Goal: Information Seeking & Learning: Find specific fact

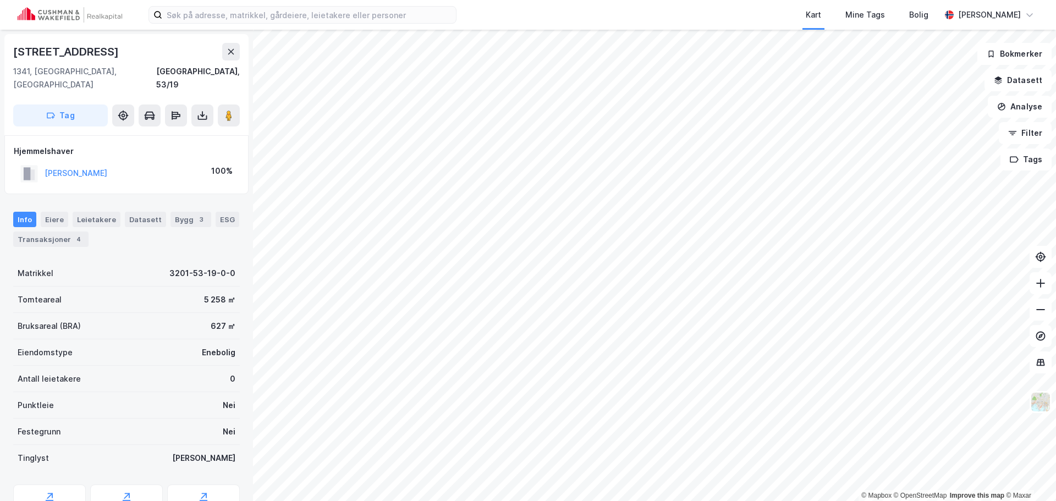
scroll to position [41, 0]
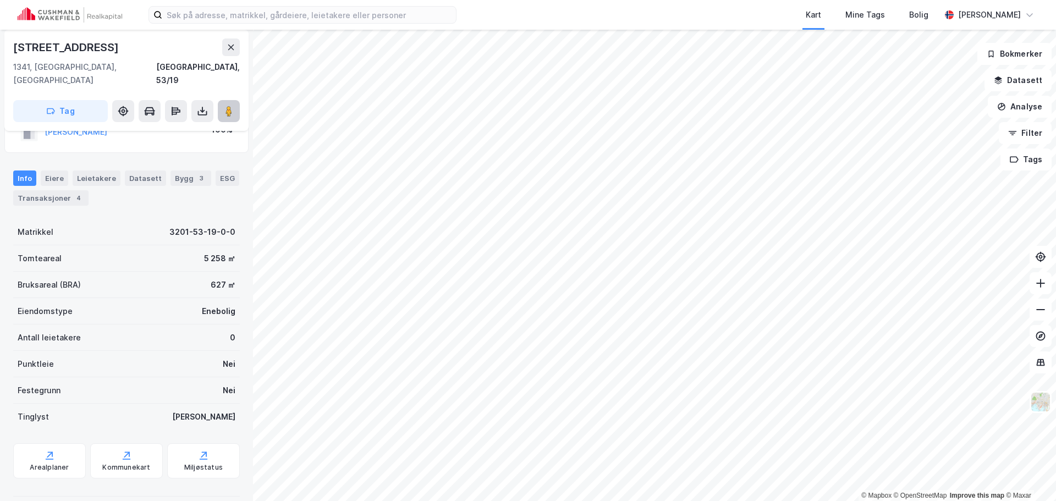
click at [224, 106] on icon at bounding box center [228, 111] width 11 height 11
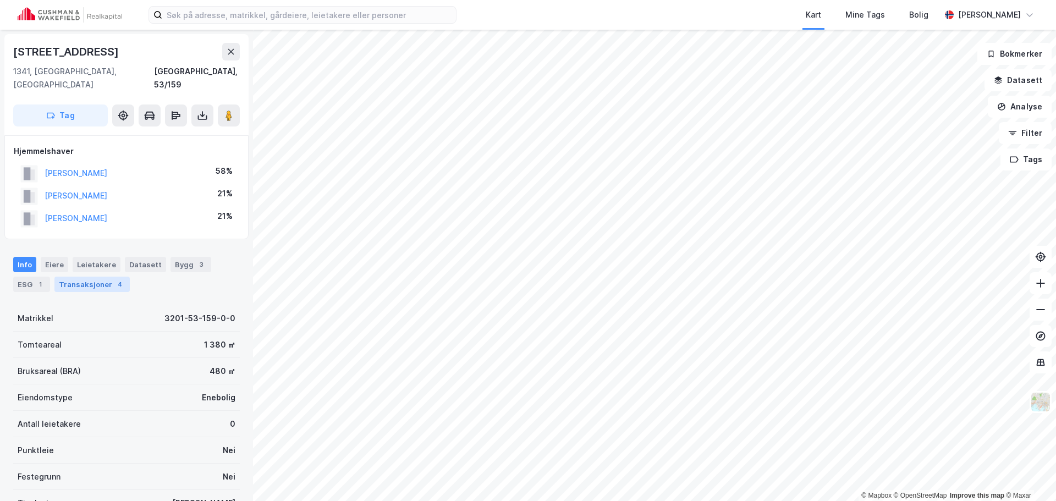
click at [72, 277] on div "Transaksjoner 4" at bounding box center [91, 284] width 75 height 15
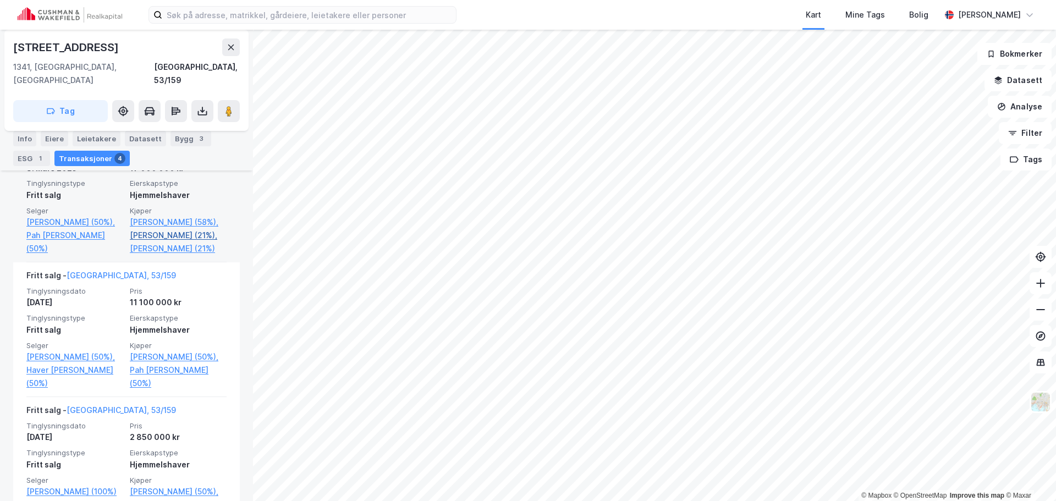
scroll to position [385, 0]
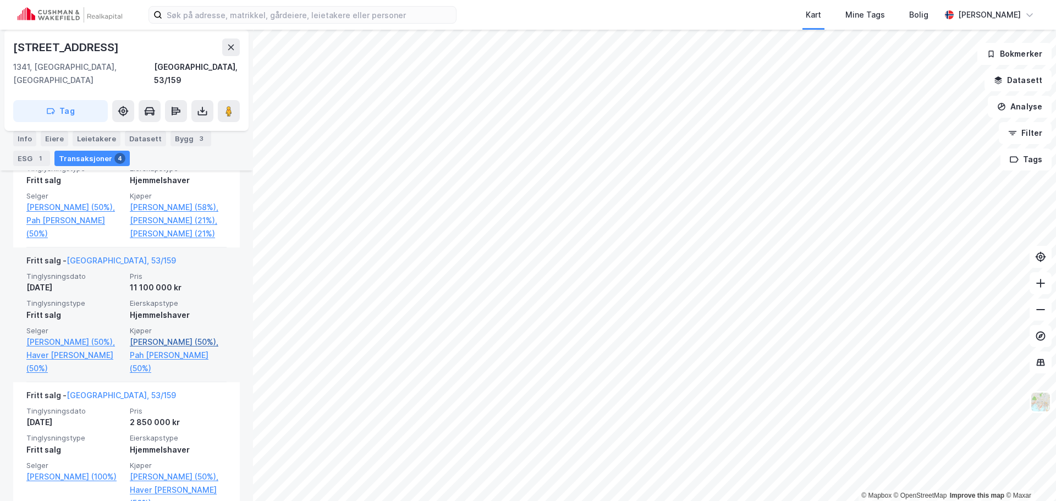
click at [169, 349] on link "[PERSON_NAME] (50%)," at bounding box center [178, 341] width 97 height 13
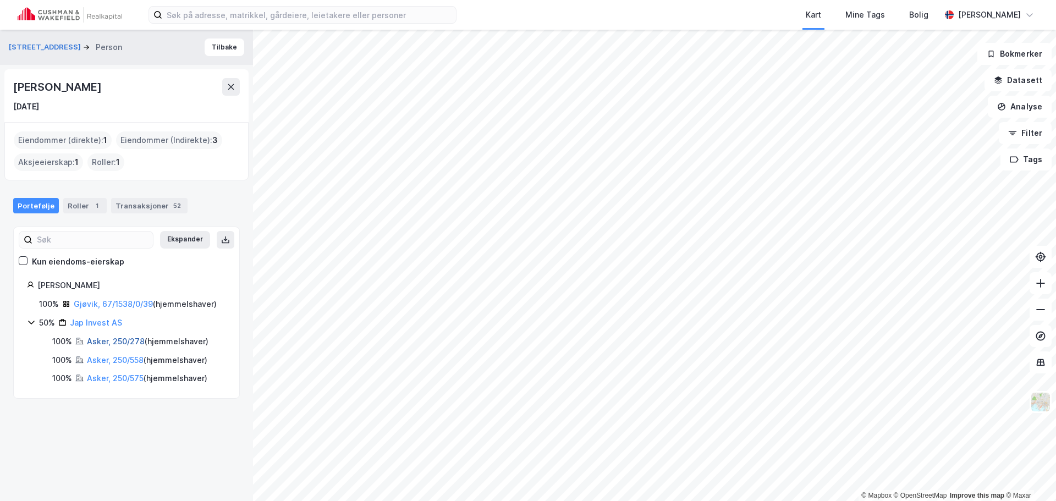
click at [111, 340] on link "Asker, 250/278" at bounding box center [116, 341] width 58 height 9
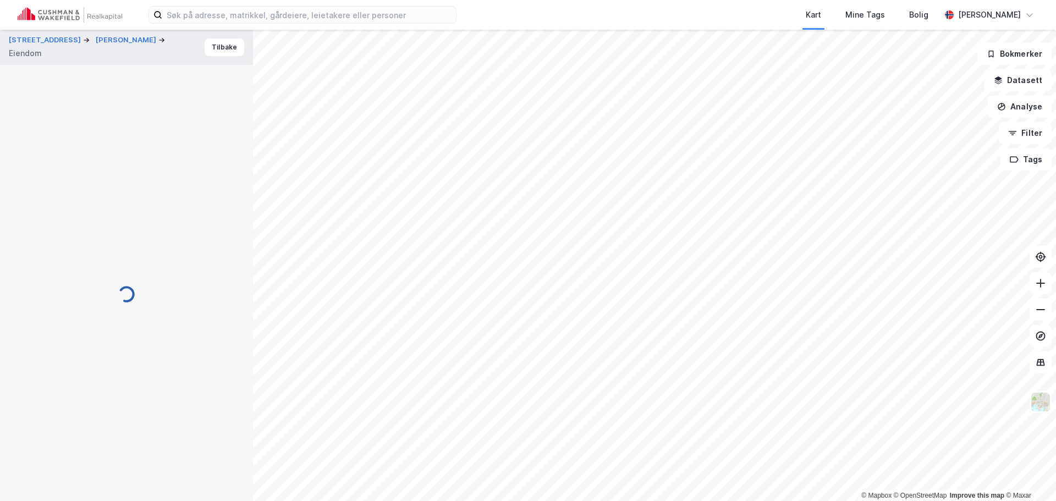
scroll to position [133, 0]
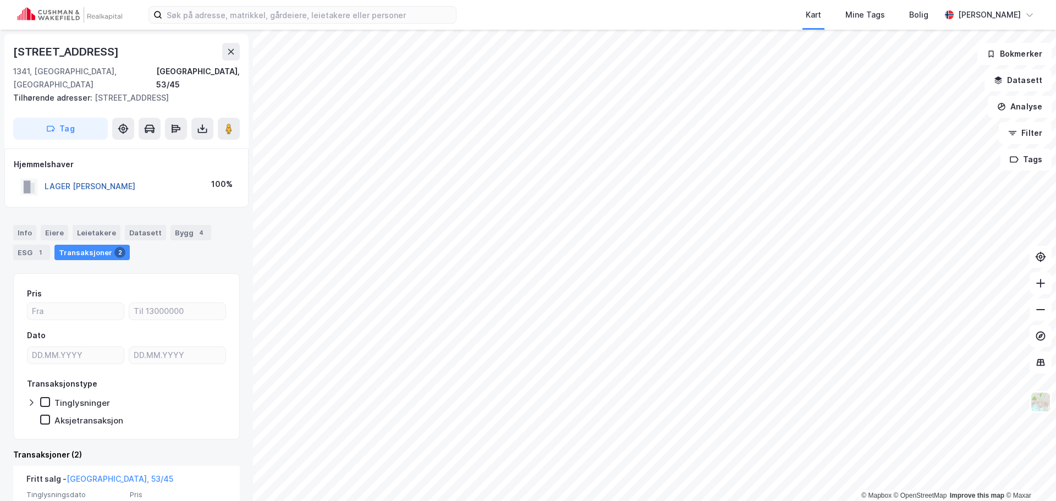
click at [0, 0] on button "LAGER [PERSON_NAME]" at bounding box center [0, 0] width 0 height 0
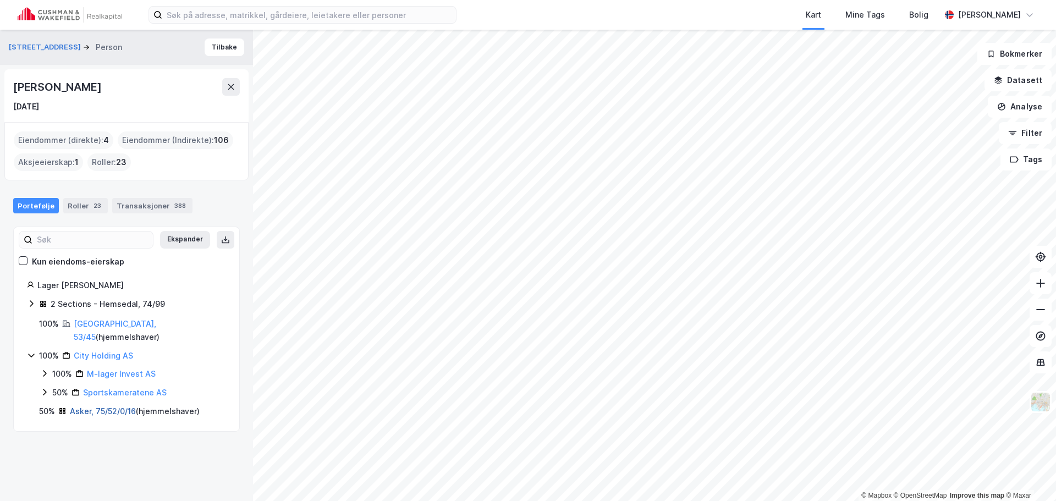
click at [96, 406] on link "Asker, 75/52/0/16" at bounding box center [103, 410] width 66 height 9
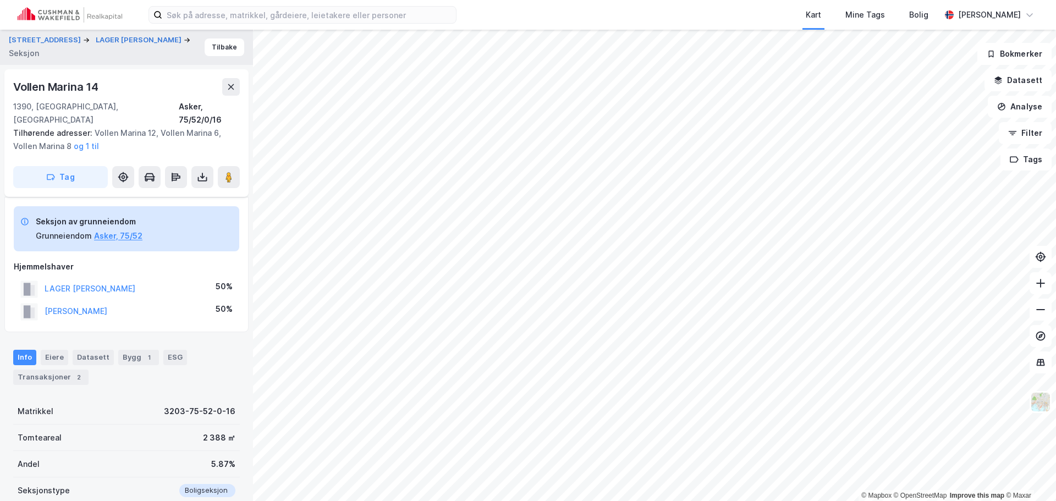
scroll to position [133, 0]
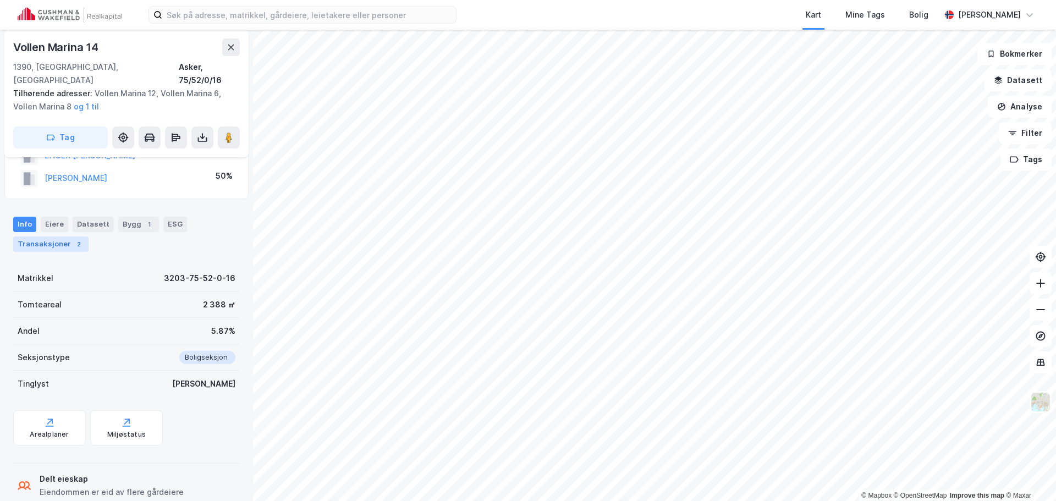
click at [63, 236] on div "Transaksjoner 2" at bounding box center [50, 243] width 75 height 15
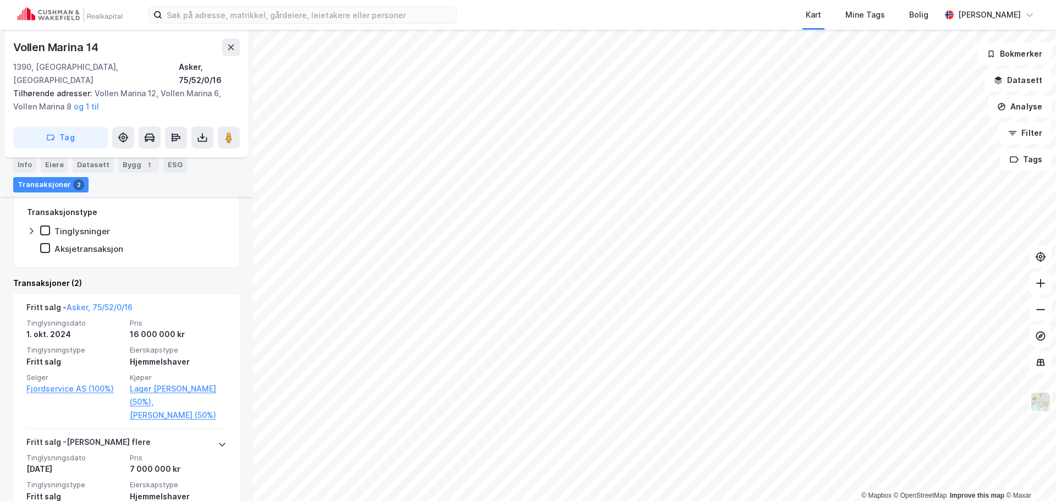
scroll to position [298, 0]
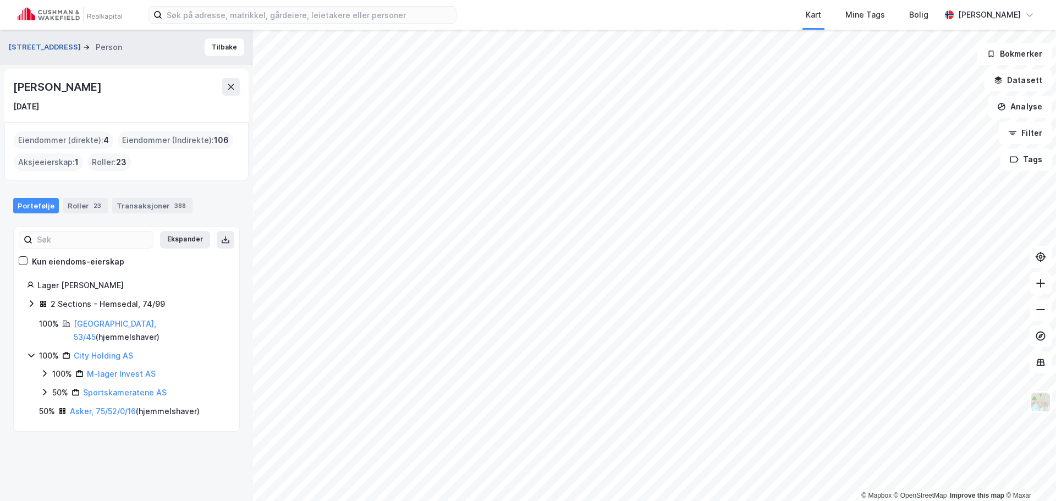
click at [53, 48] on button "[STREET_ADDRESS]" at bounding box center [46, 47] width 74 height 11
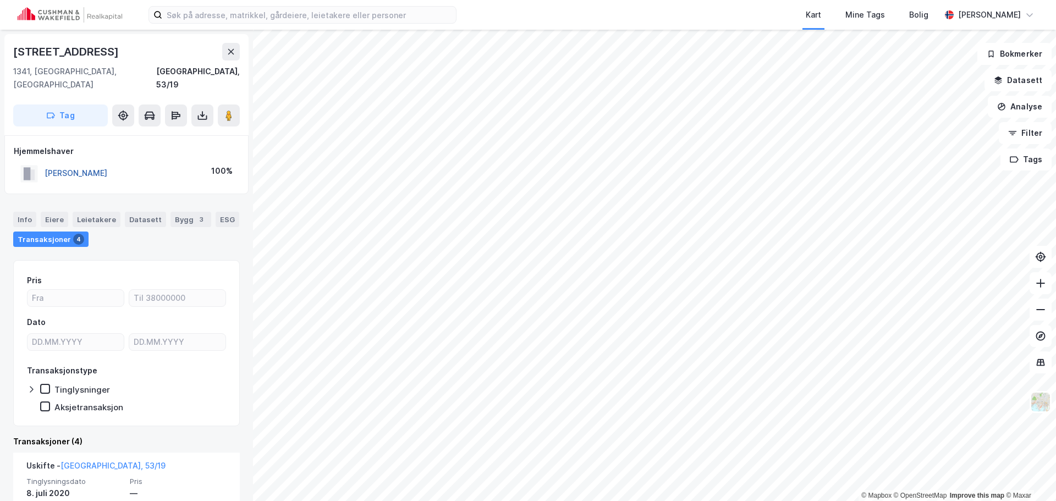
click at [0, 0] on button "[PERSON_NAME]" at bounding box center [0, 0] width 0 height 0
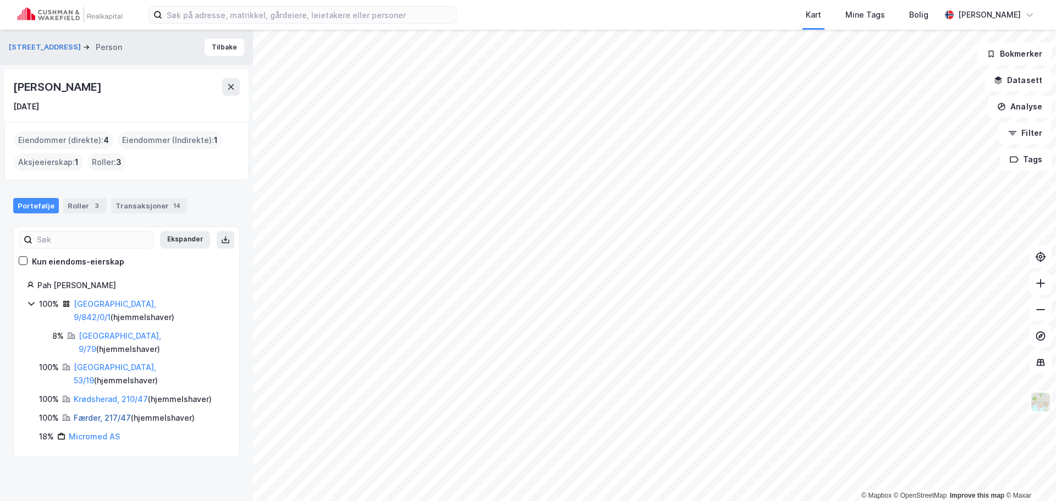
click at [84, 413] on link "Færder, 217/47" at bounding box center [102, 417] width 57 height 9
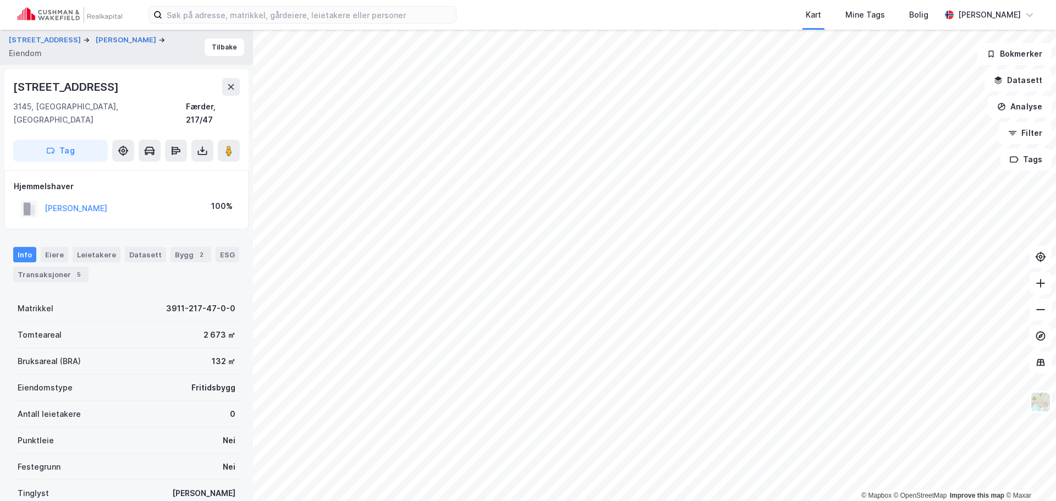
scroll to position [6, 0]
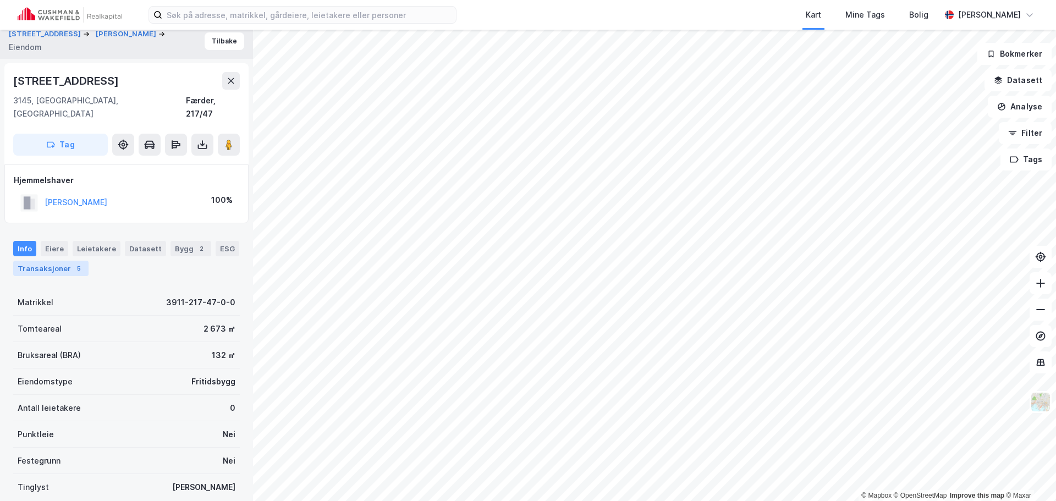
click at [83, 261] on div "Transaksjoner 5" at bounding box center [50, 268] width 75 height 15
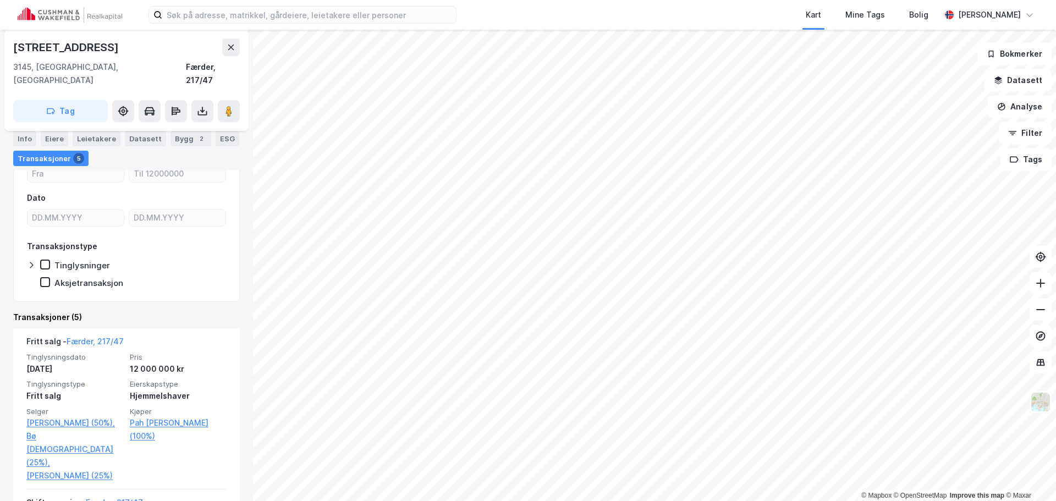
scroll to position [165, 0]
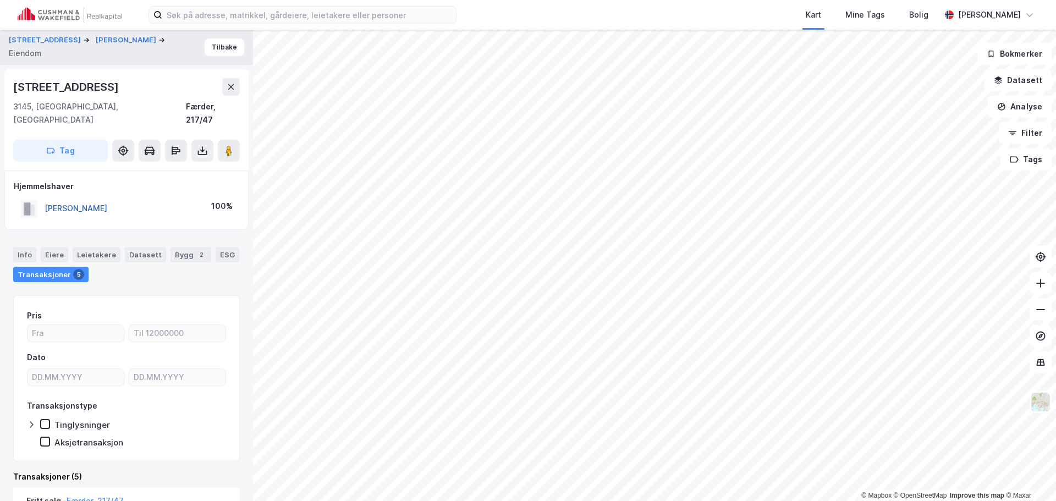
click at [0, 0] on button "[PERSON_NAME]" at bounding box center [0, 0] width 0 height 0
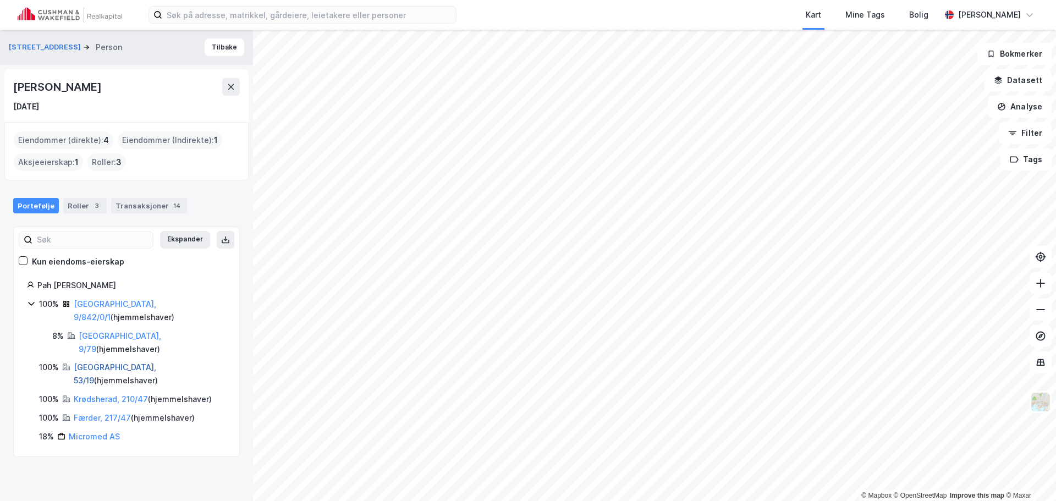
click at [96, 362] on link "[GEOGRAPHIC_DATA], 53/19" at bounding box center [115, 373] width 82 height 23
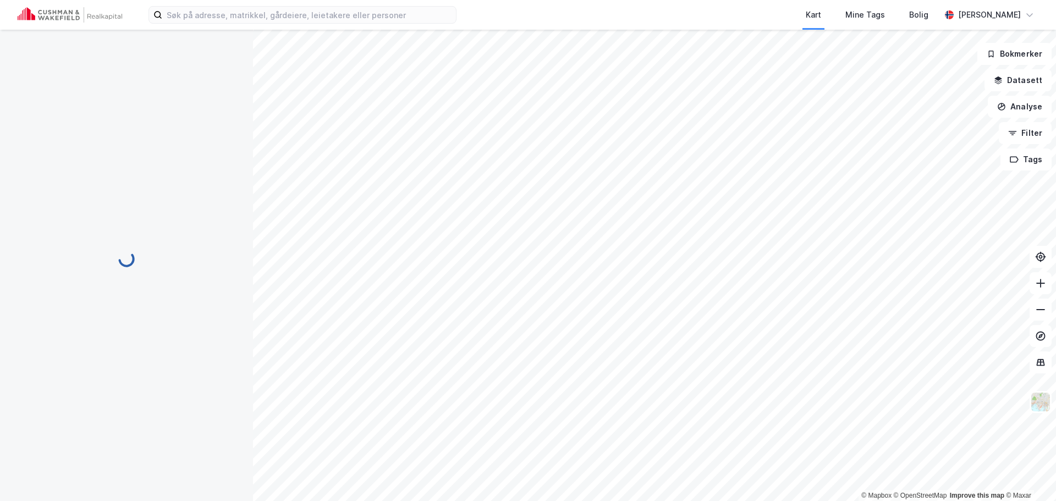
scroll to position [5, 0]
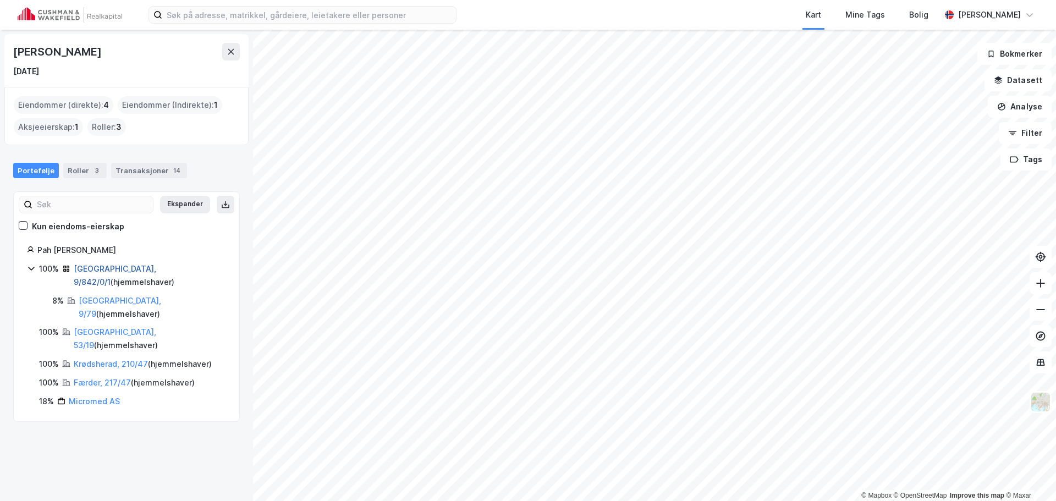
click at [97, 265] on link "[GEOGRAPHIC_DATA], 9/842/0/1" at bounding box center [115, 275] width 82 height 23
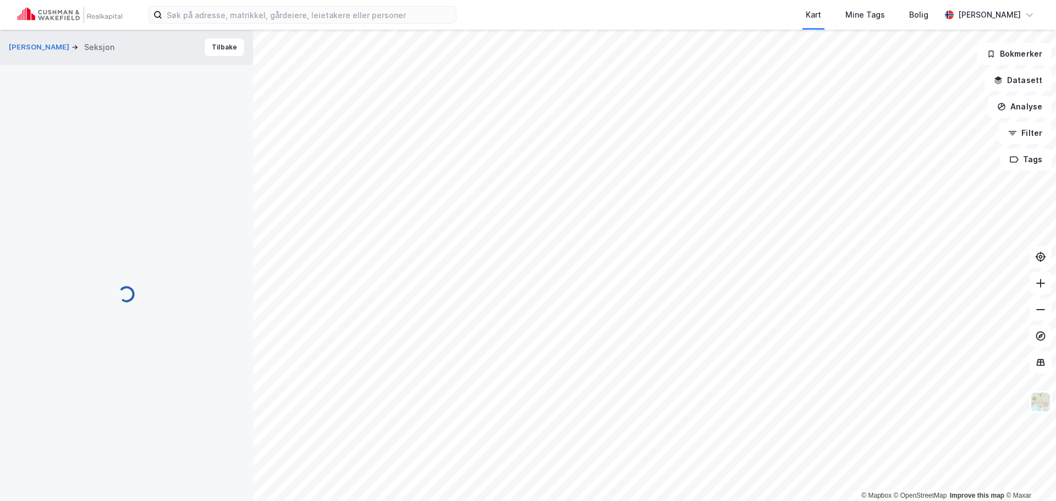
scroll to position [5, 0]
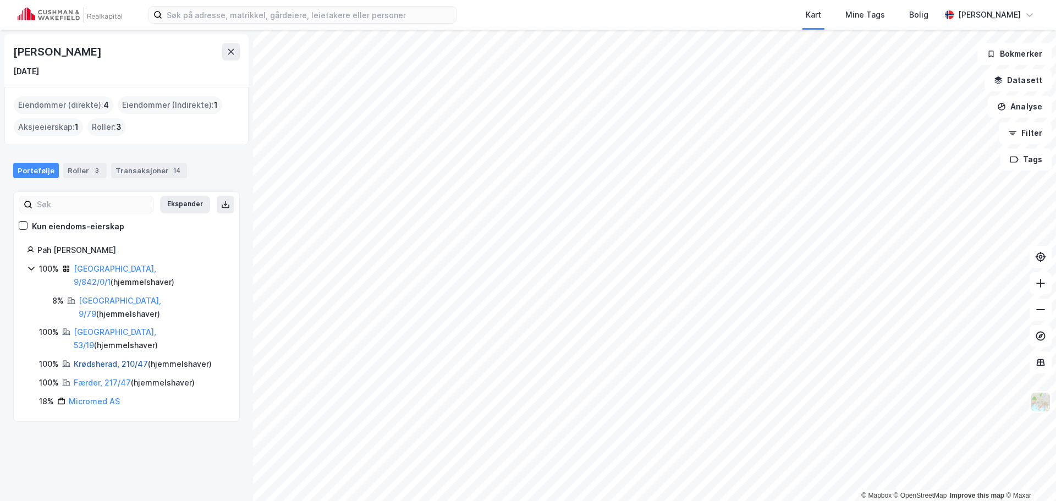
click at [93, 359] on link "Krødsherad, 210/47" at bounding box center [111, 363] width 74 height 9
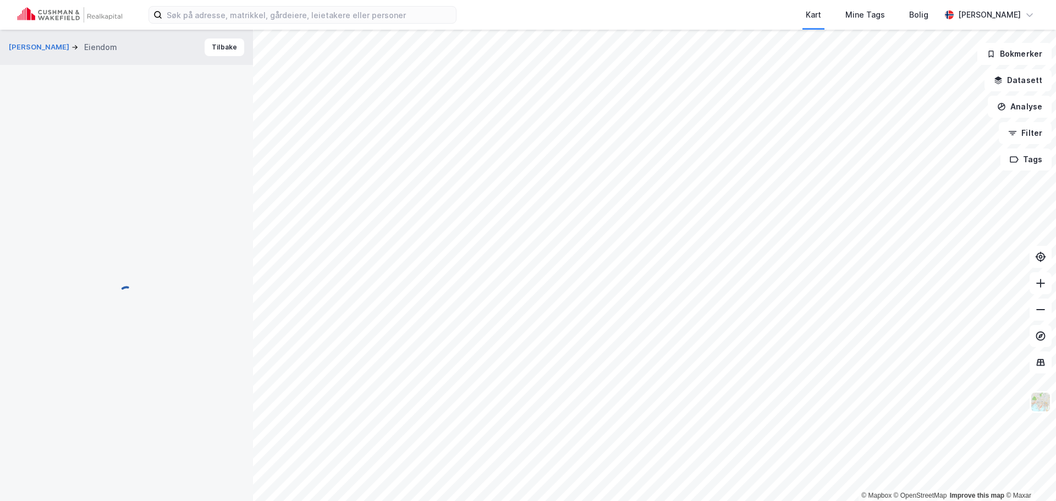
scroll to position [5, 0]
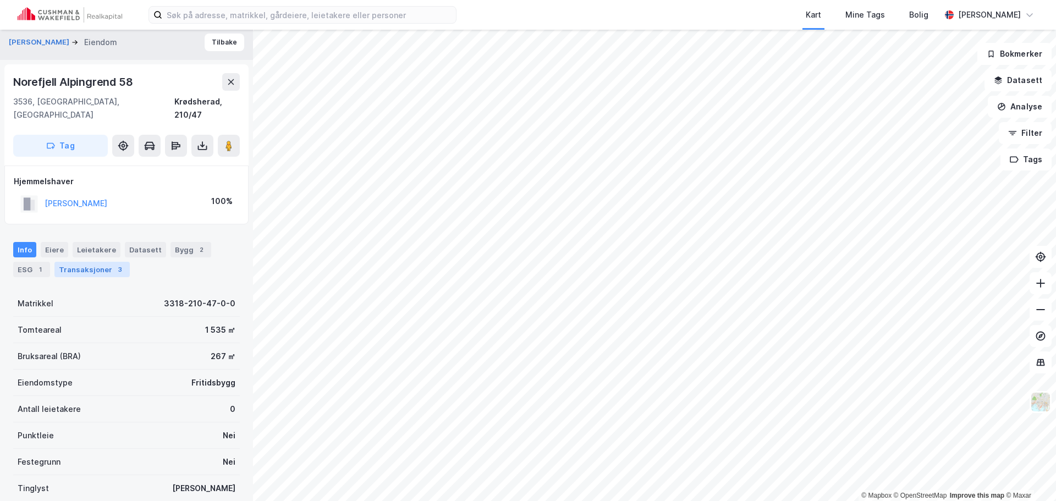
click at [93, 262] on div "Transaksjoner 3" at bounding box center [91, 269] width 75 height 15
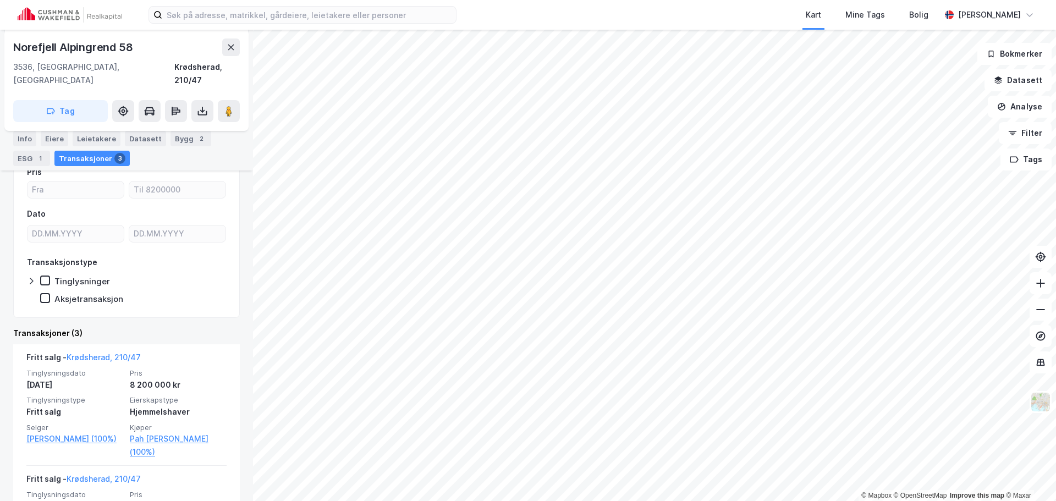
scroll to position [165, 0]
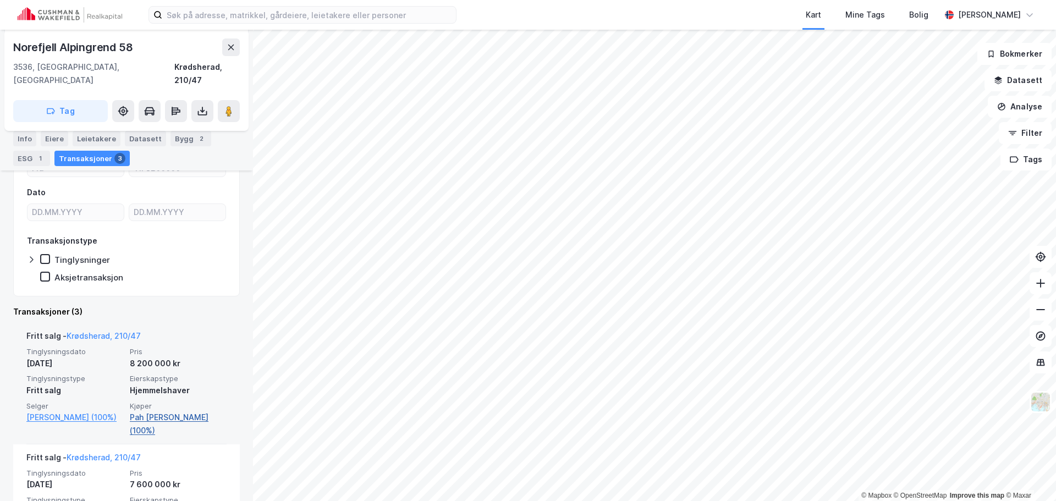
click at [153, 411] on link "Pah [PERSON_NAME] (100%)" at bounding box center [178, 424] width 97 height 26
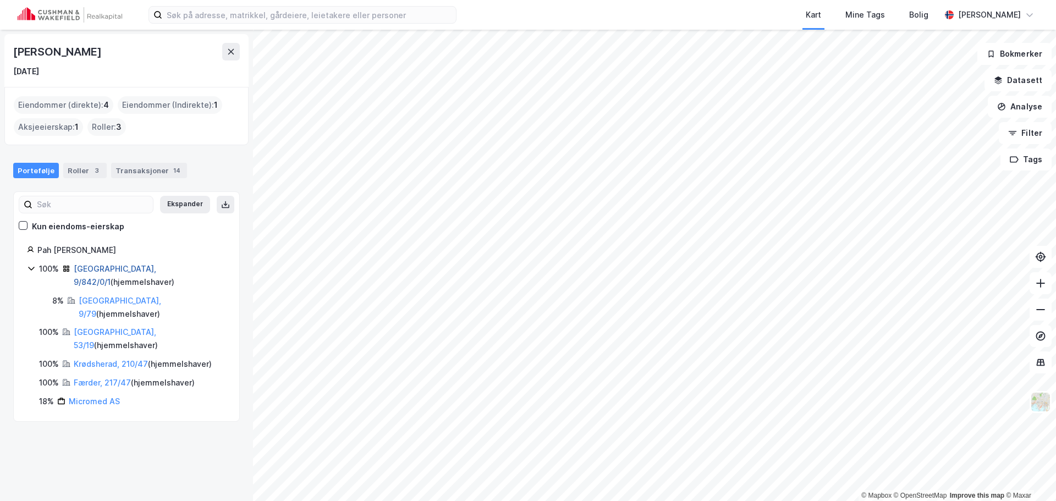
click at [95, 269] on link "[GEOGRAPHIC_DATA], 9/842/0/1" at bounding box center [115, 275] width 82 height 23
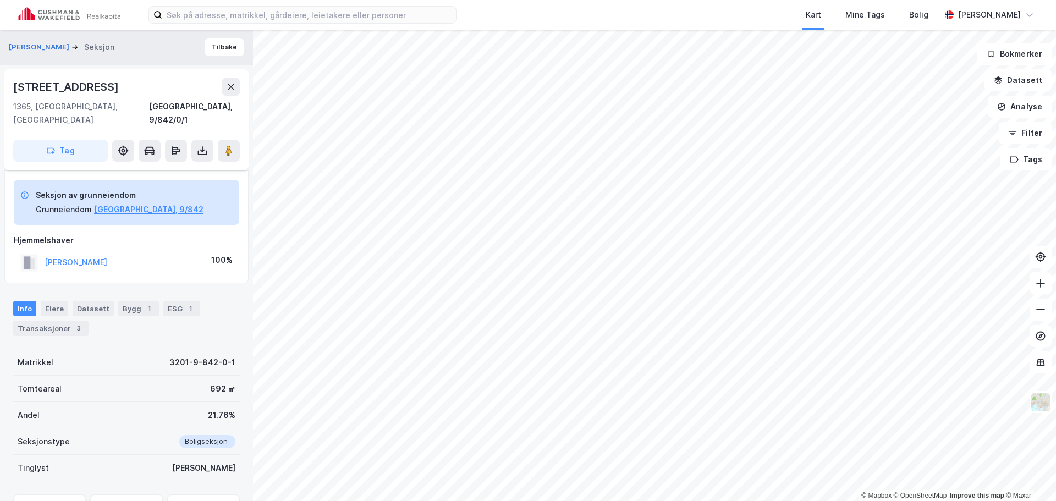
scroll to position [51, 0]
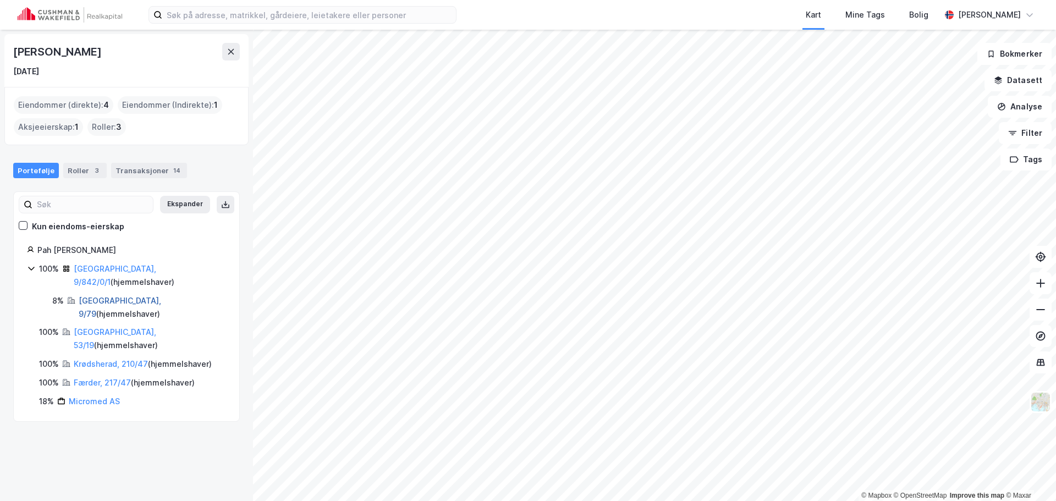
click at [95, 296] on link "[GEOGRAPHIC_DATA], 9/79" at bounding box center [120, 307] width 82 height 23
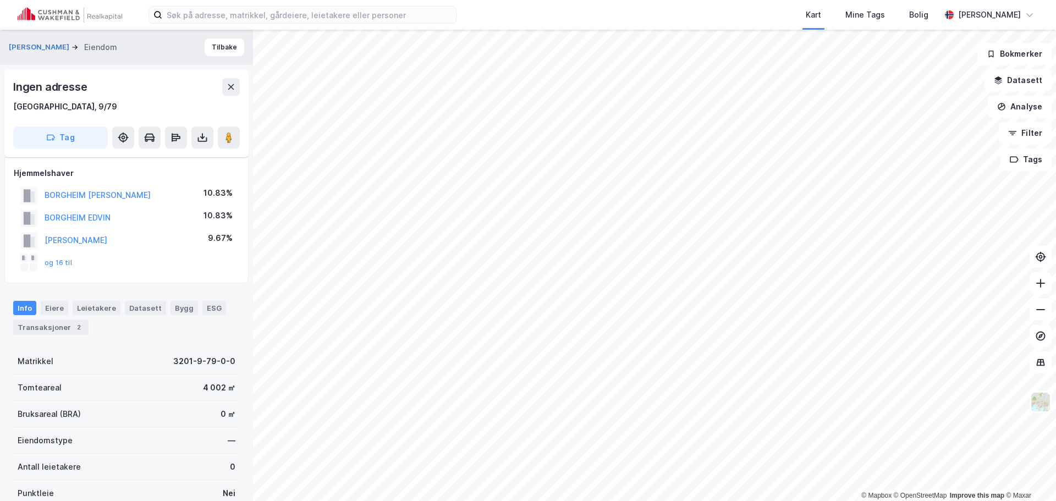
scroll to position [51, 0]
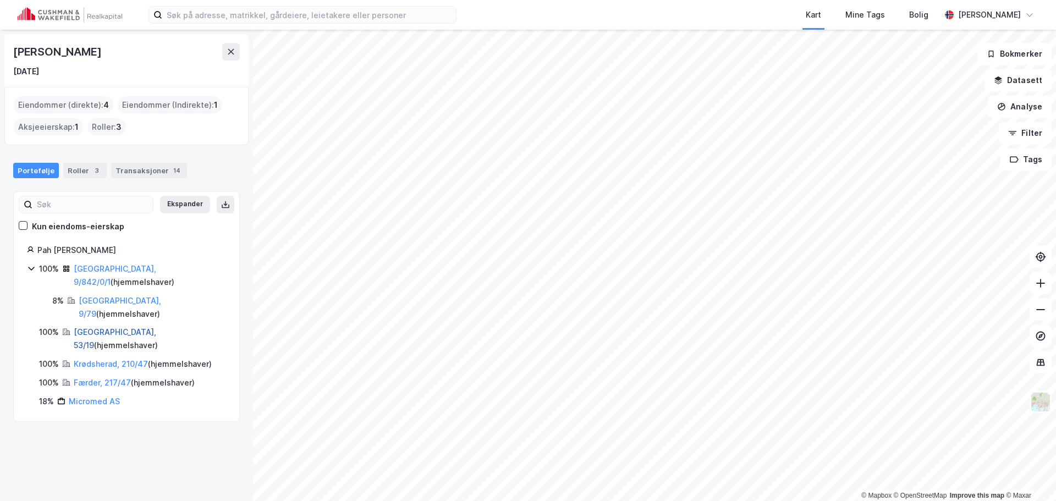
click at [92, 327] on link "[GEOGRAPHIC_DATA], 53/19" at bounding box center [115, 338] width 82 height 23
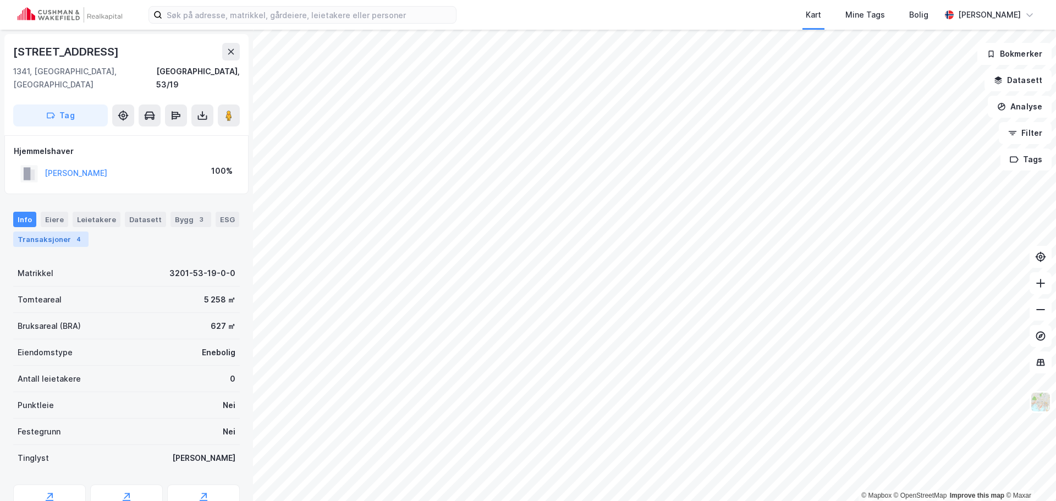
click at [66, 232] on div "Transaksjoner 4" at bounding box center [50, 239] width 75 height 15
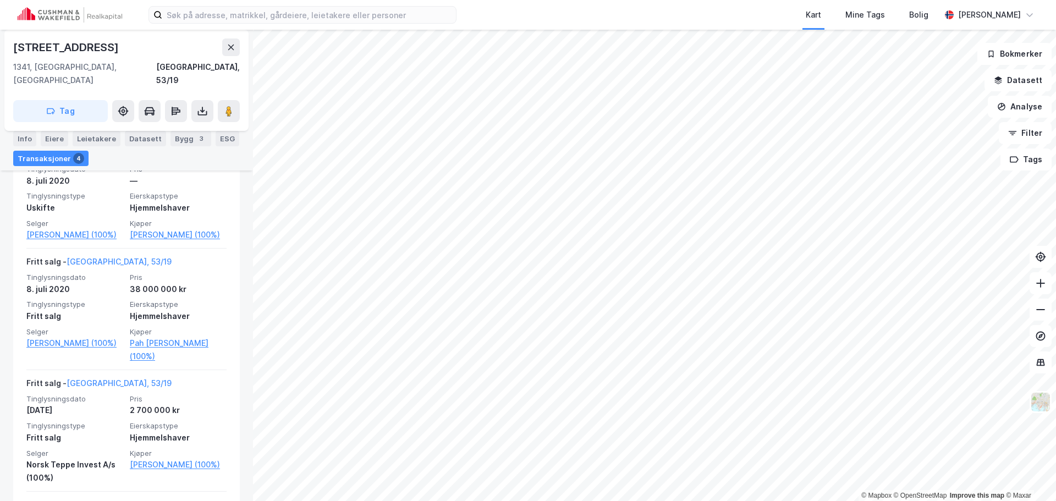
scroll to position [330, 0]
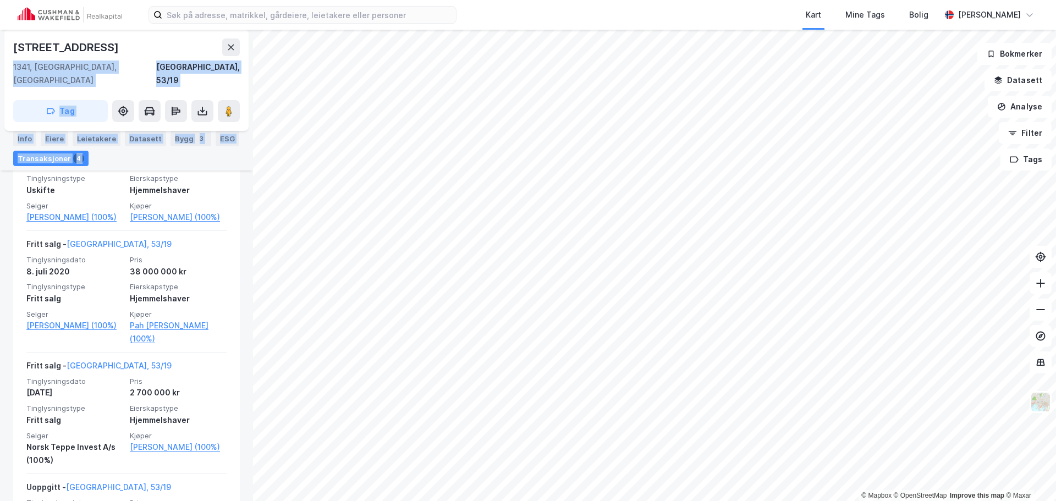
drag, startPoint x: 104, startPoint y: 43, endPoint x: 2, endPoint y: 50, distance: 103.1
click at [2, 50] on div "Bjørnsvikveien 8 1341, [GEOGRAPHIC_DATA], [GEOGRAPHIC_DATA], 53/19 Tag Hjemmels…" at bounding box center [126, 265] width 253 height 471
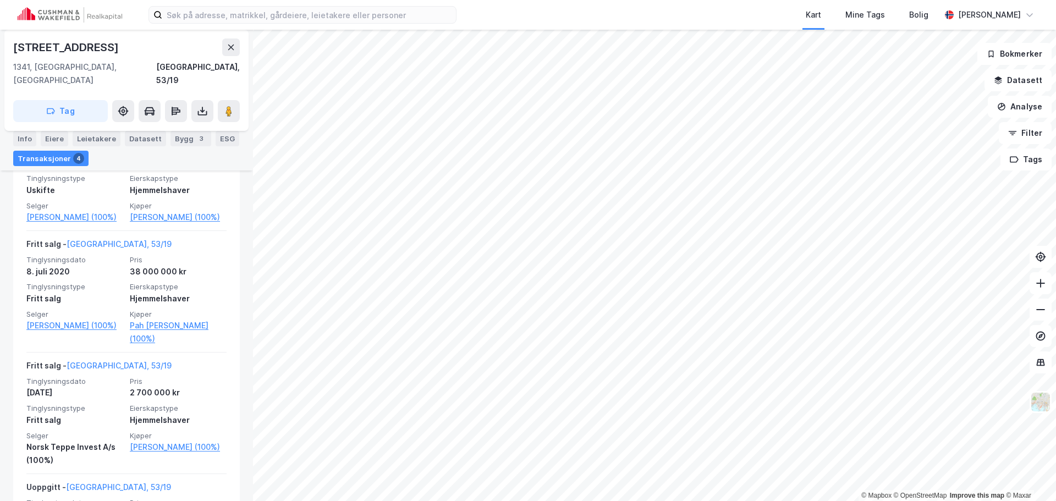
click at [47, 47] on div "[STREET_ADDRESS]" at bounding box center [67, 47] width 108 height 18
drag, startPoint x: 99, startPoint y: 49, endPoint x: 8, endPoint y: 51, distance: 90.8
click at [8, 51] on div "[STREET_ADDRESS]" at bounding box center [126, 80] width 244 height 101
copy div "[STREET_ADDRESS]"
click at [31, 137] on div "Info" at bounding box center [24, 138] width 23 height 15
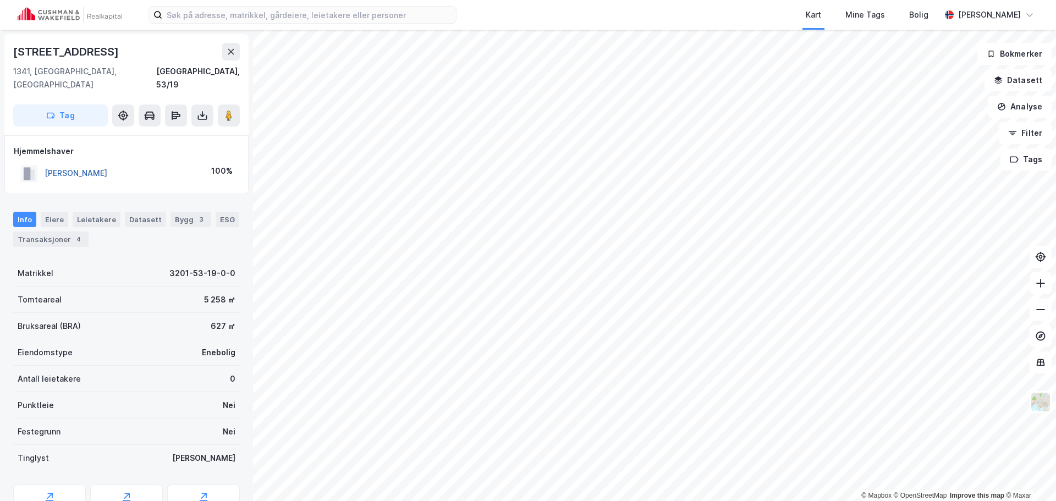
click at [0, 0] on button "[PERSON_NAME]" at bounding box center [0, 0] width 0 height 0
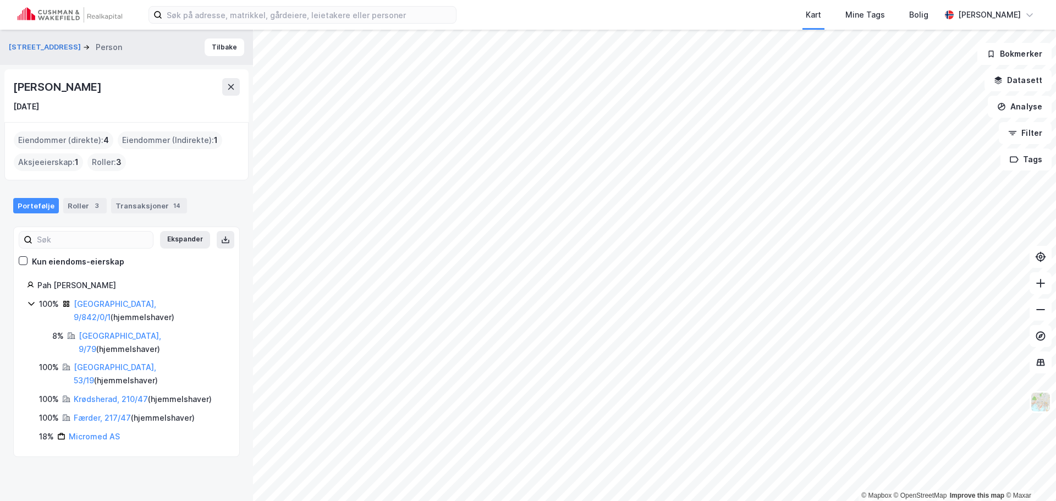
drag, startPoint x: 109, startPoint y: 86, endPoint x: 5, endPoint y: 86, distance: 104.0
click at [5, 86] on div "[PERSON_NAME] [DATE]" at bounding box center [126, 95] width 244 height 53
copy div "[PERSON_NAME]"
